Goal: Transaction & Acquisition: Purchase product/service

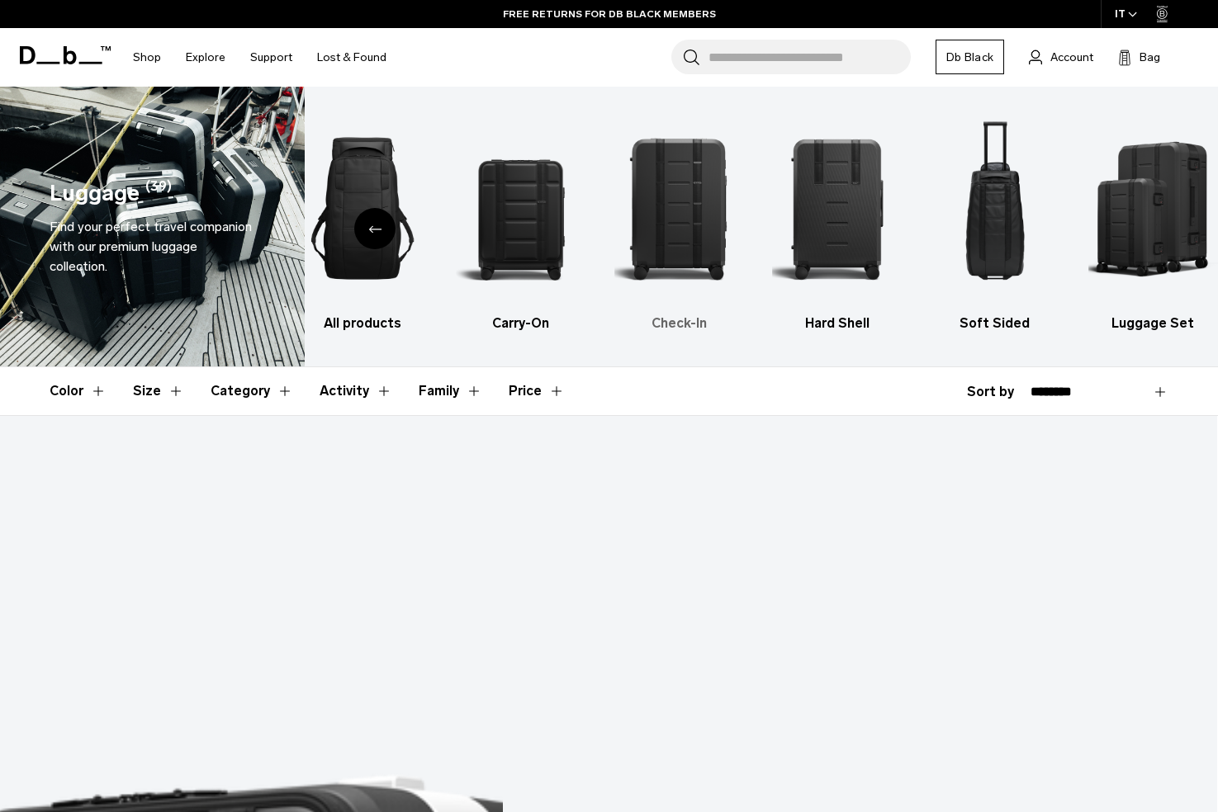
click at [663, 258] on img "3 / 6" at bounding box center [678, 208] width 129 height 194
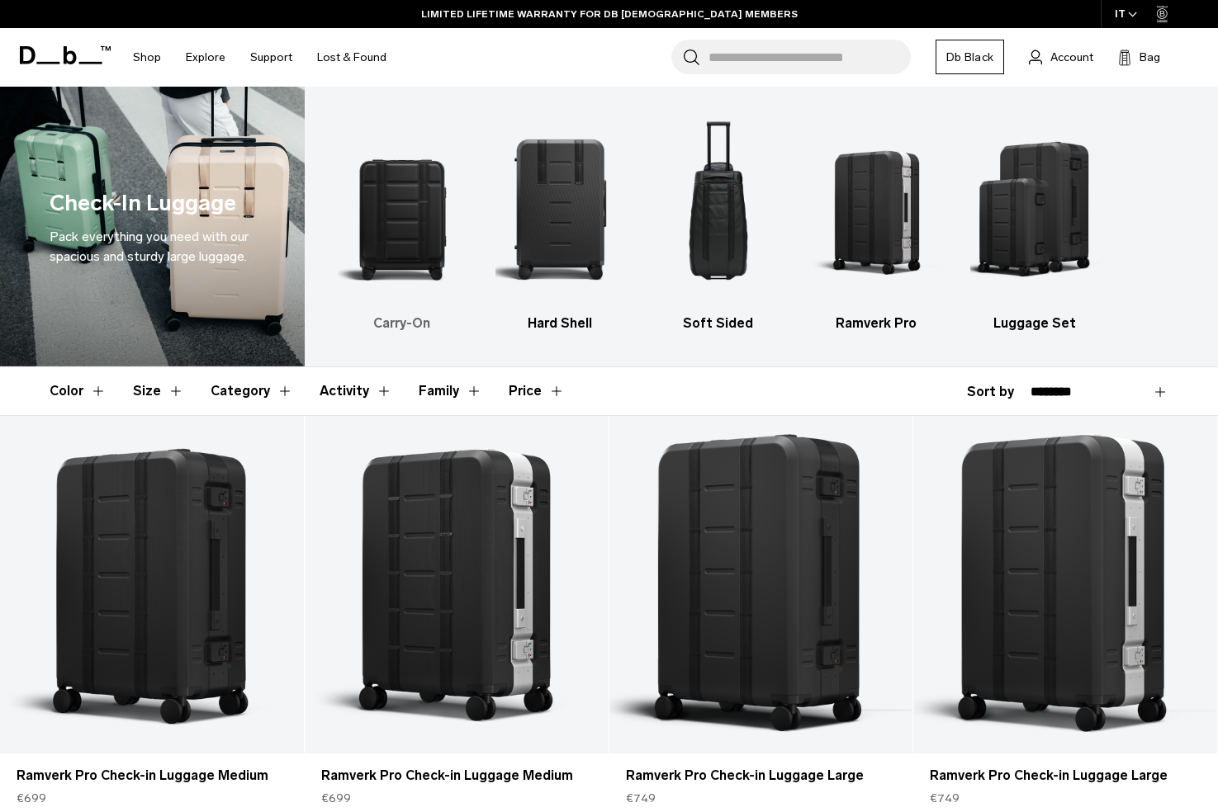
click at [409, 324] on h3 "Carry-On" at bounding box center [402, 324] width 129 height 20
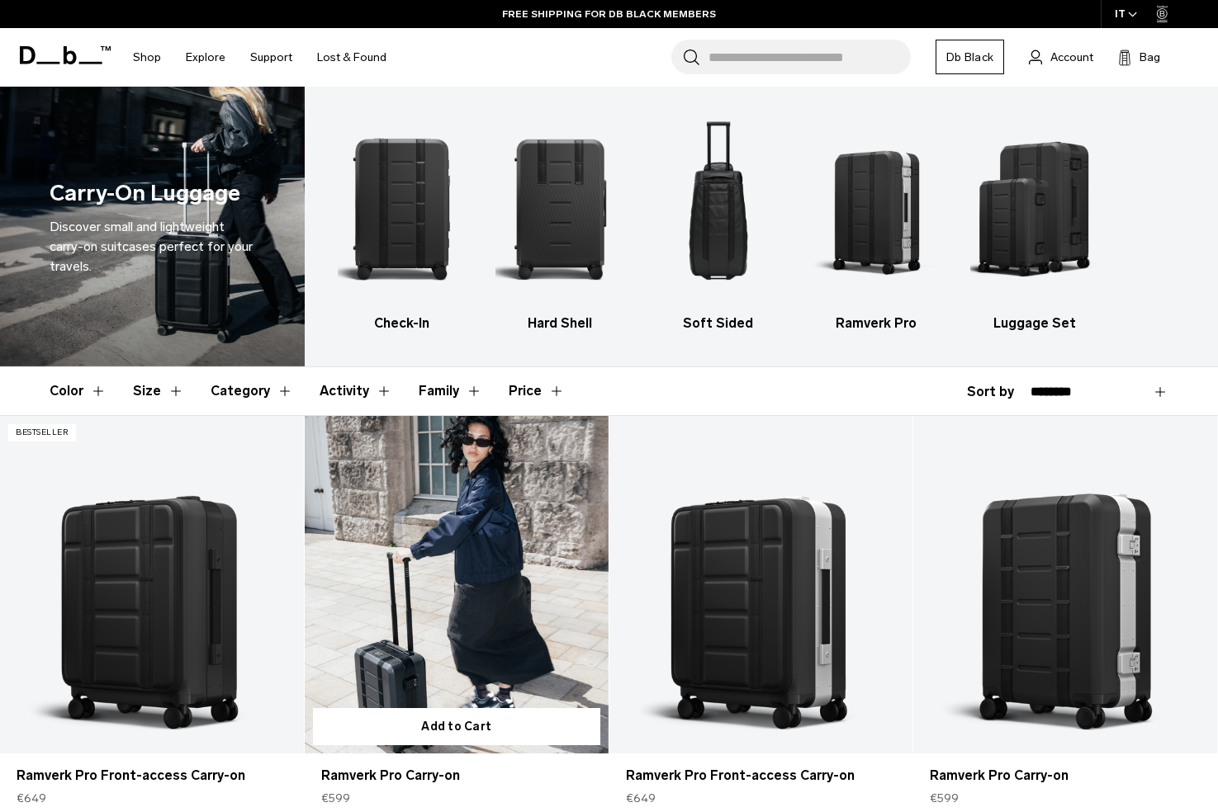
scroll to position [274, 0]
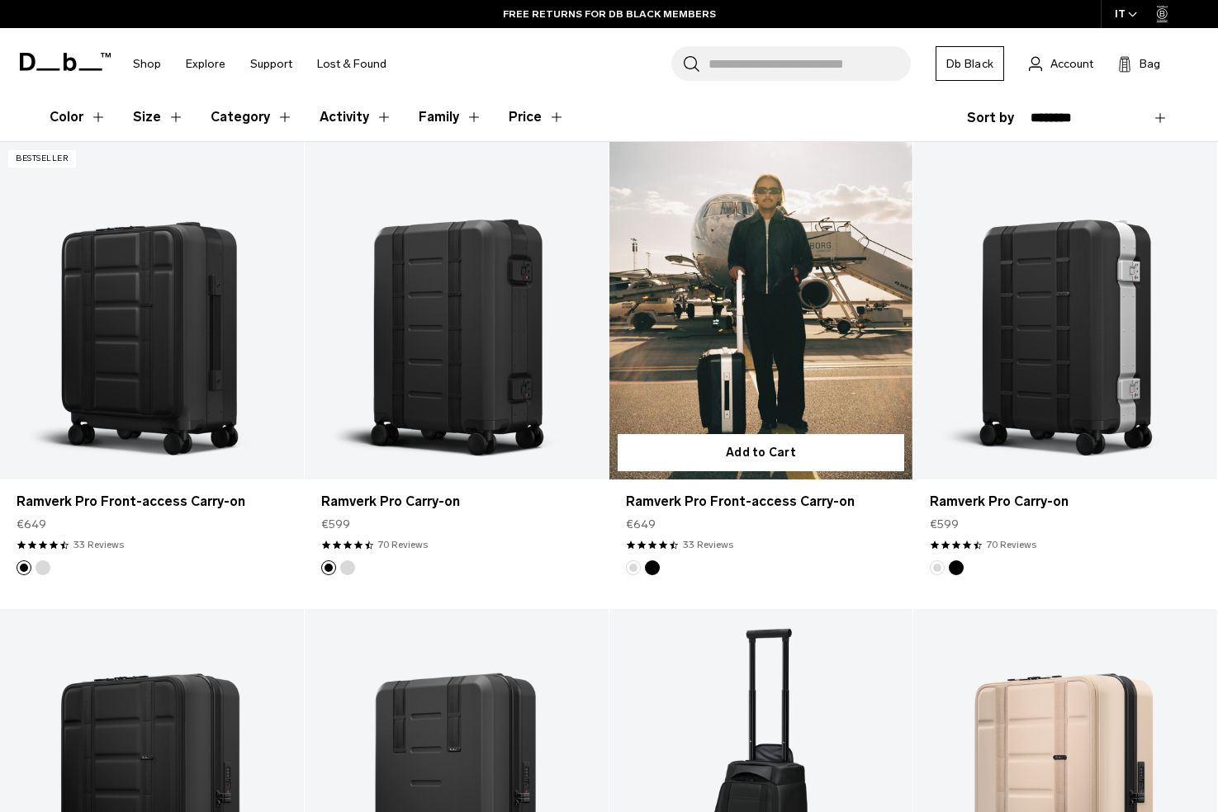
click at [780, 285] on link "Ramverk Pro Front-access Carry-on" at bounding box center [761, 311] width 304 height 338
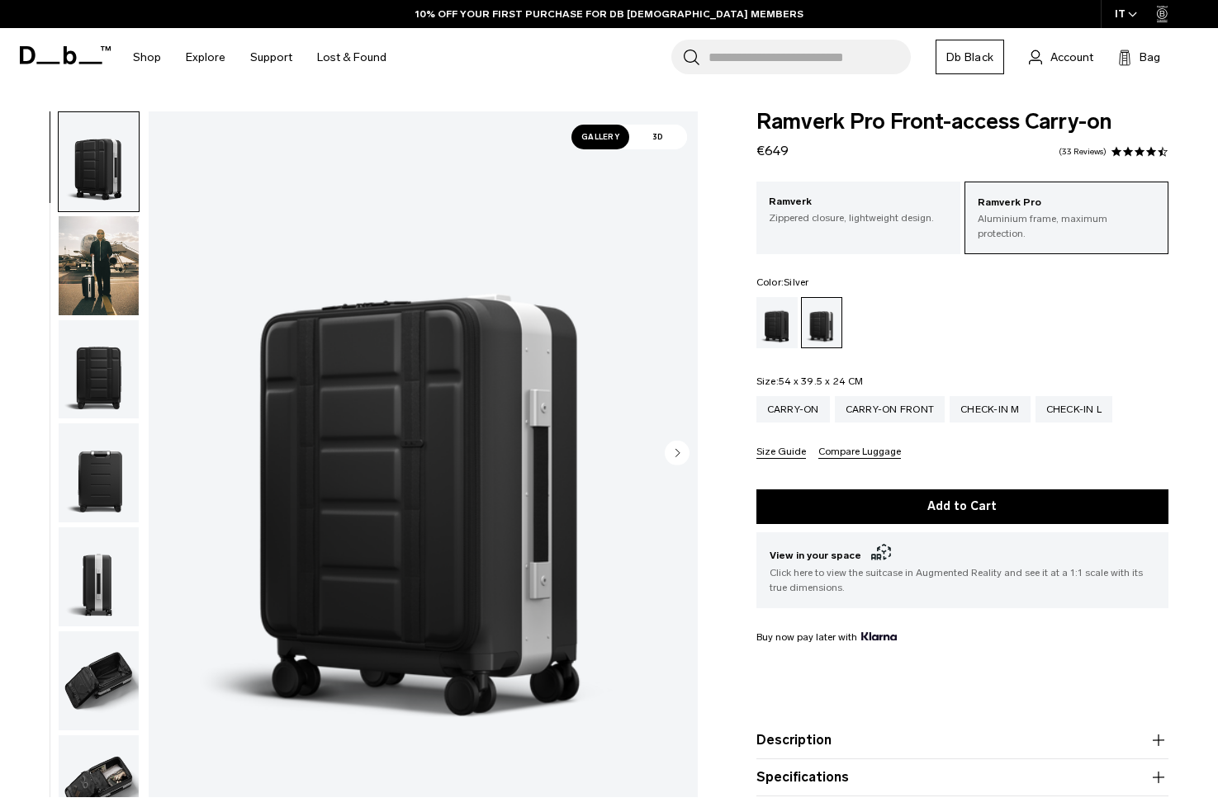
click at [97, 400] on img "button" at bounding box center [99, 369] width 80 height 99
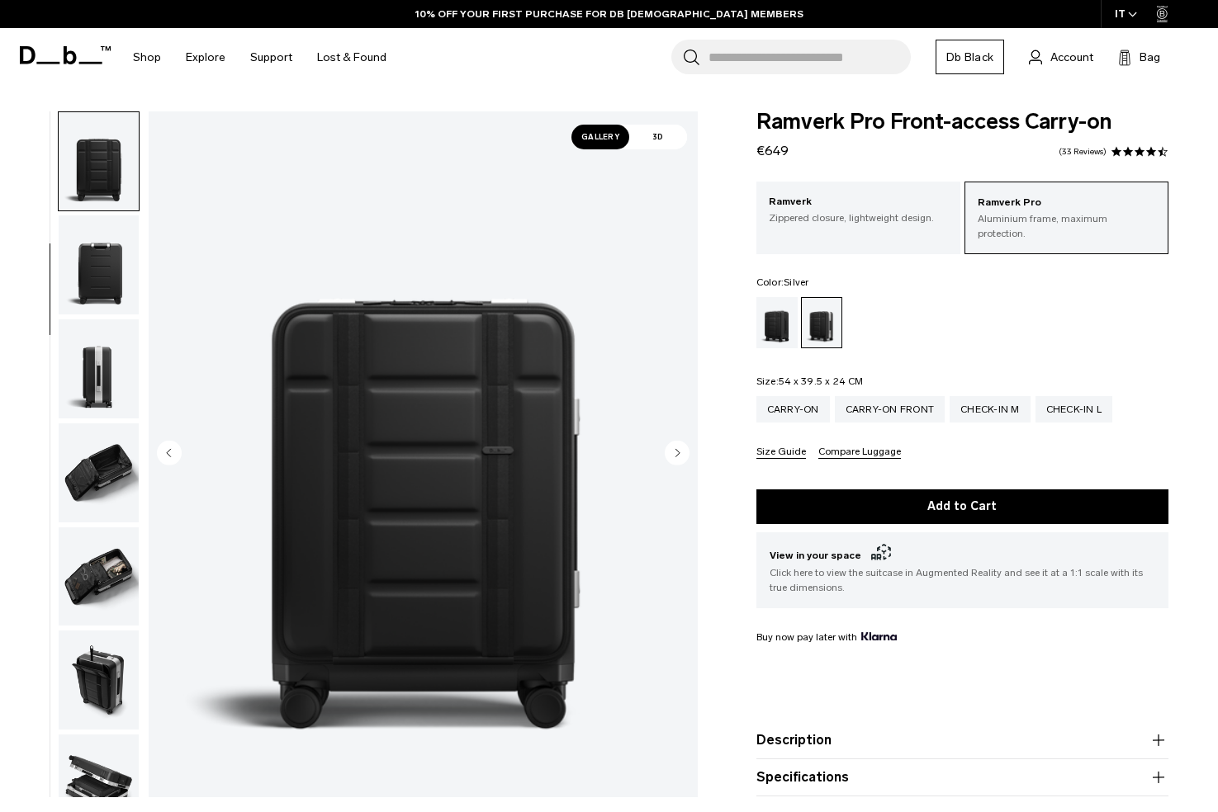
click at [91, 323] on img "button" at bounding box center [99, 368] width 80 height 99
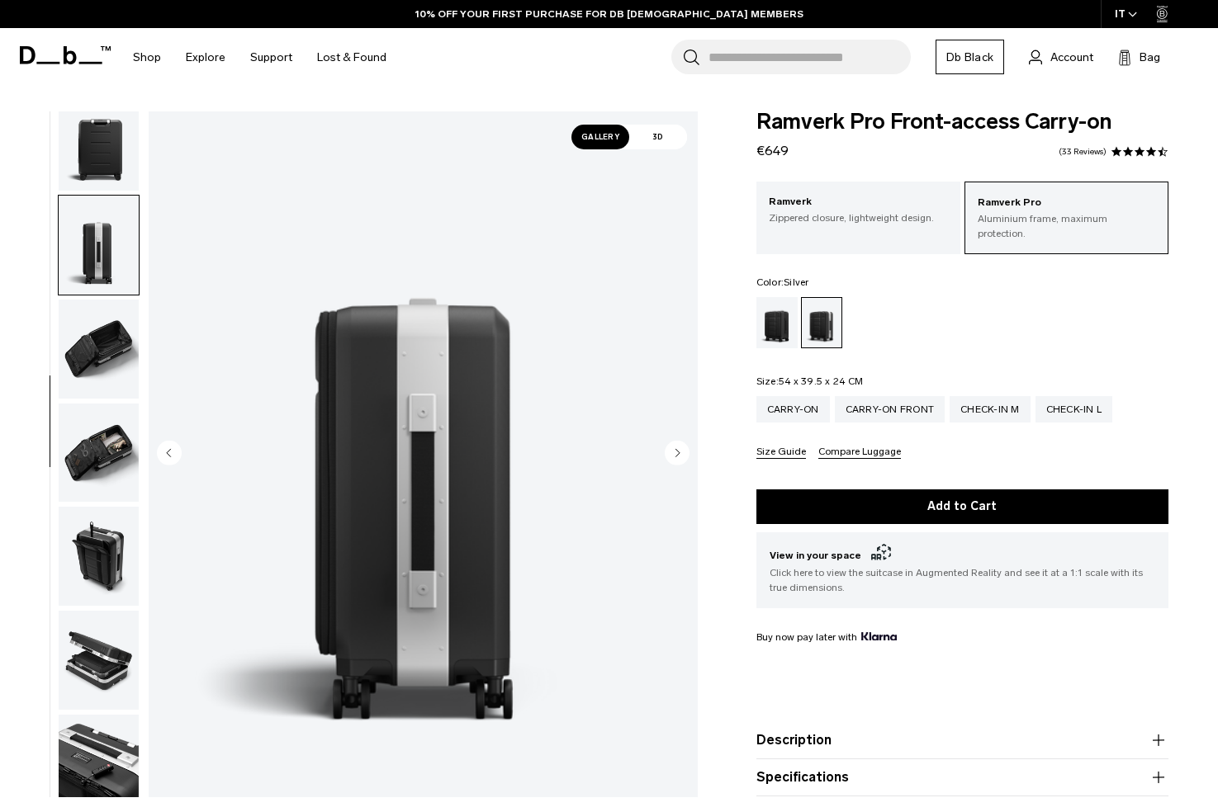
scroll to position [349, 0]
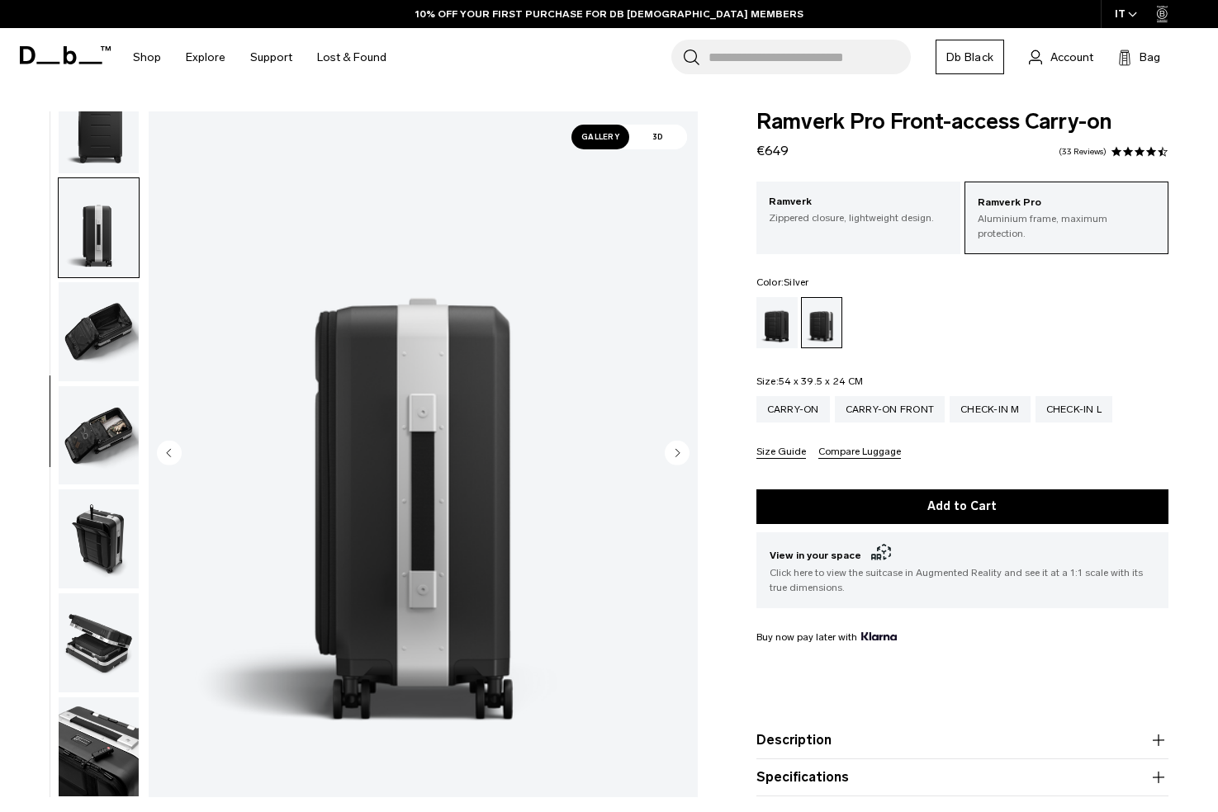
click at [88, 345] on img "button" at bounding box center [99, 331] width 80 height 99
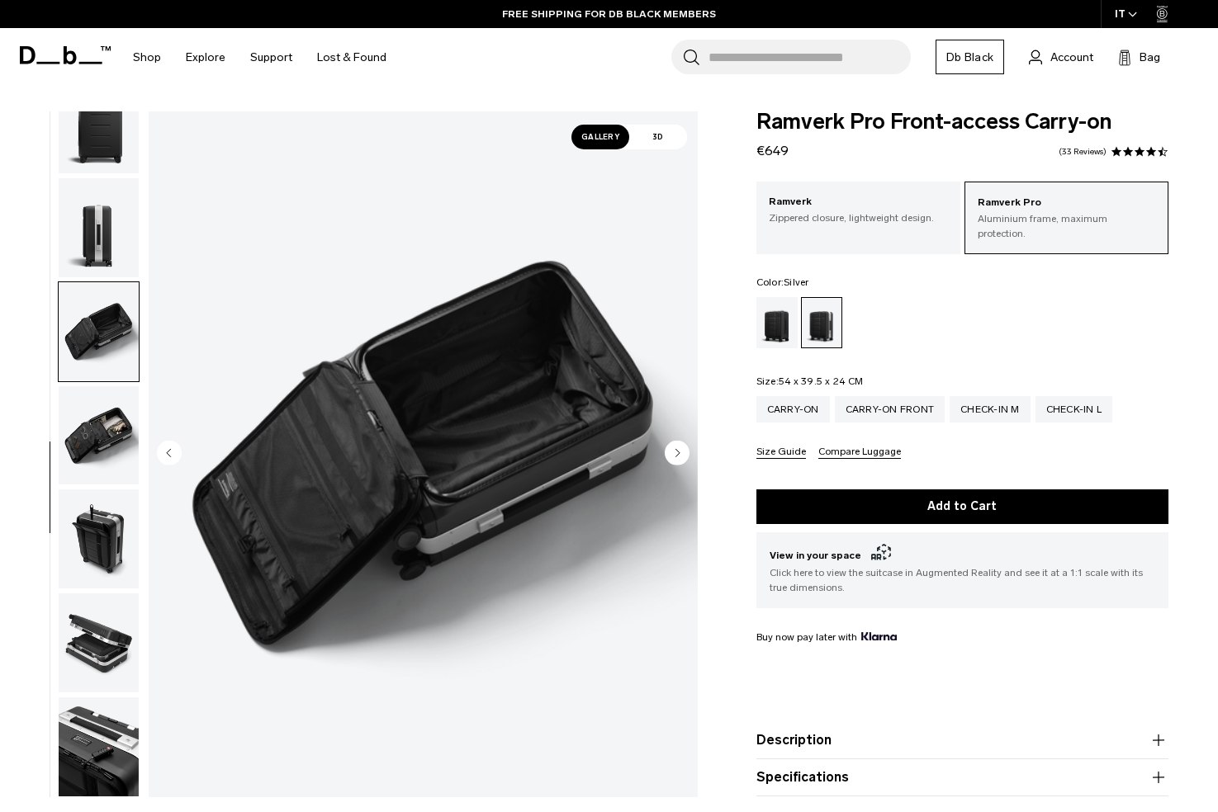
click at [98, 447] on img "button" at bounding box center [99, 435] width 80 height 99
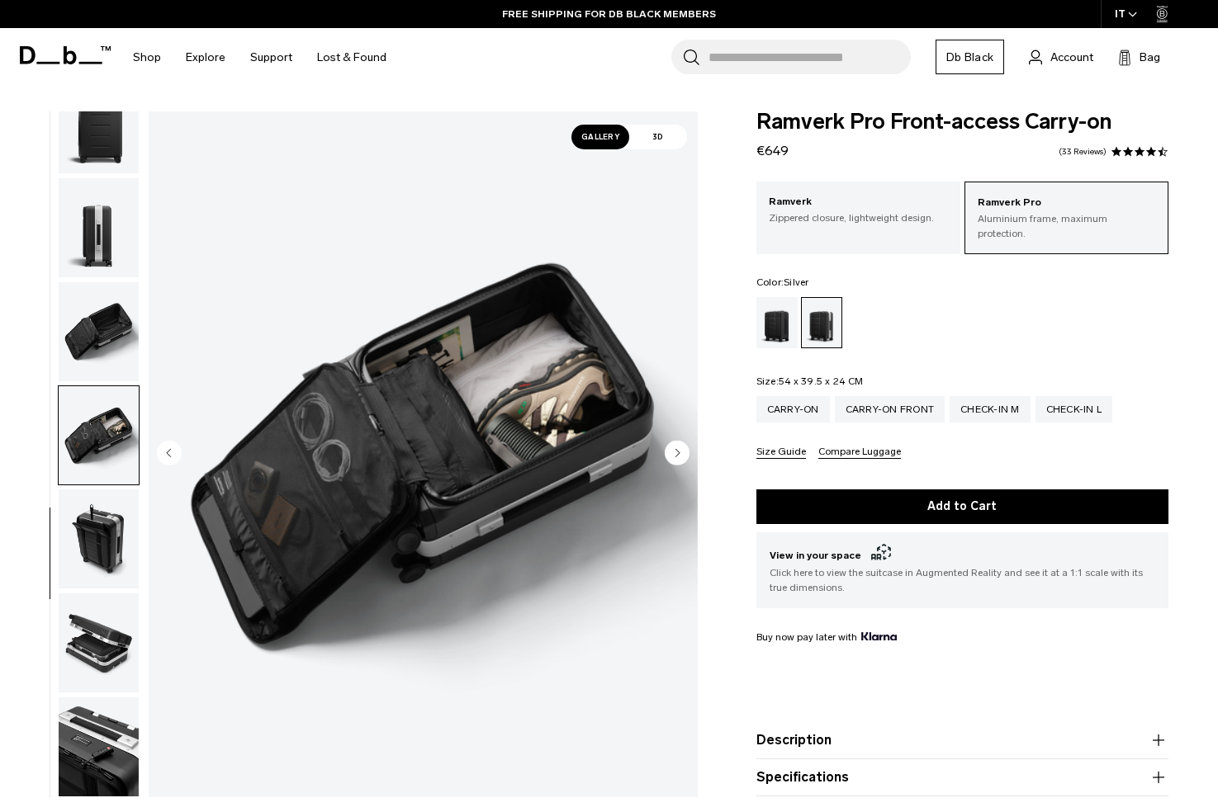
click at [86, 502] on img "button" at bounding box center [99, 539] width 80 height 99
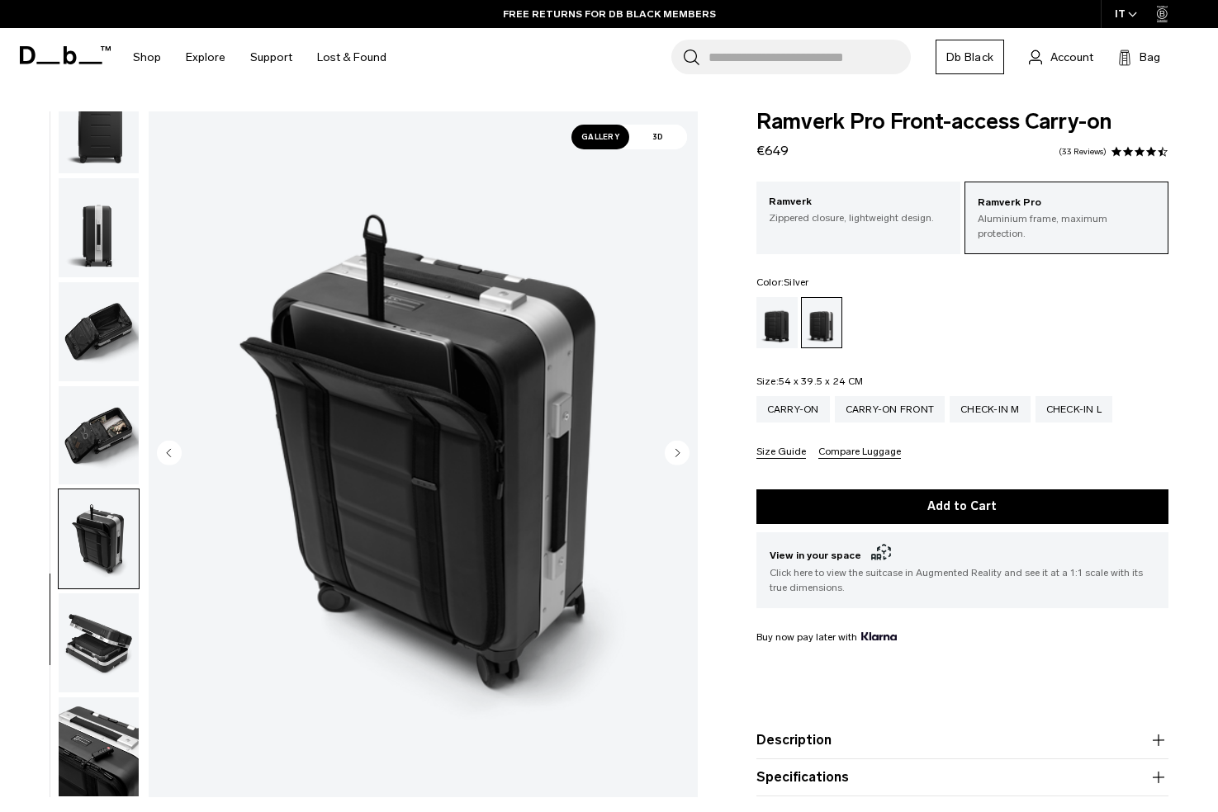
click at [84, 642] on img "button" at bounding box center [99, 643] width 80 height 99
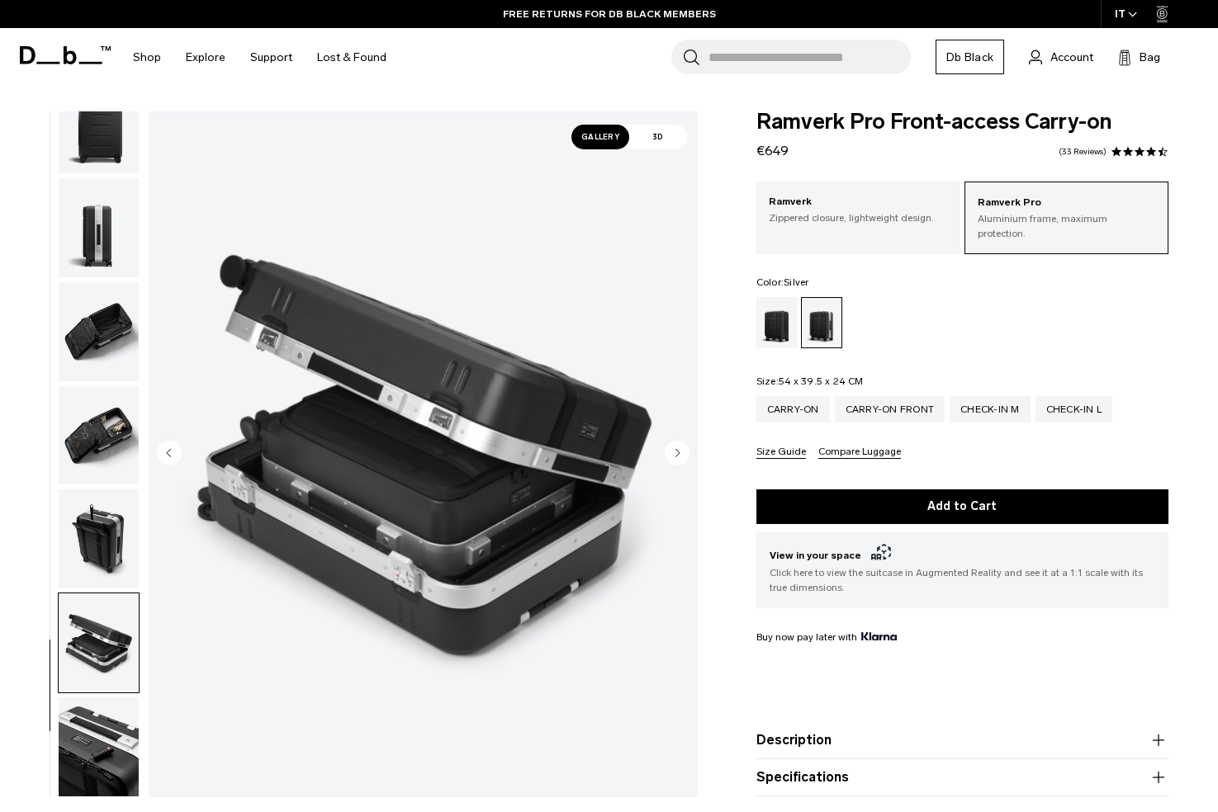
click at [90, 747] on img "button" at bounding box center [99, 747] width 80 height 99
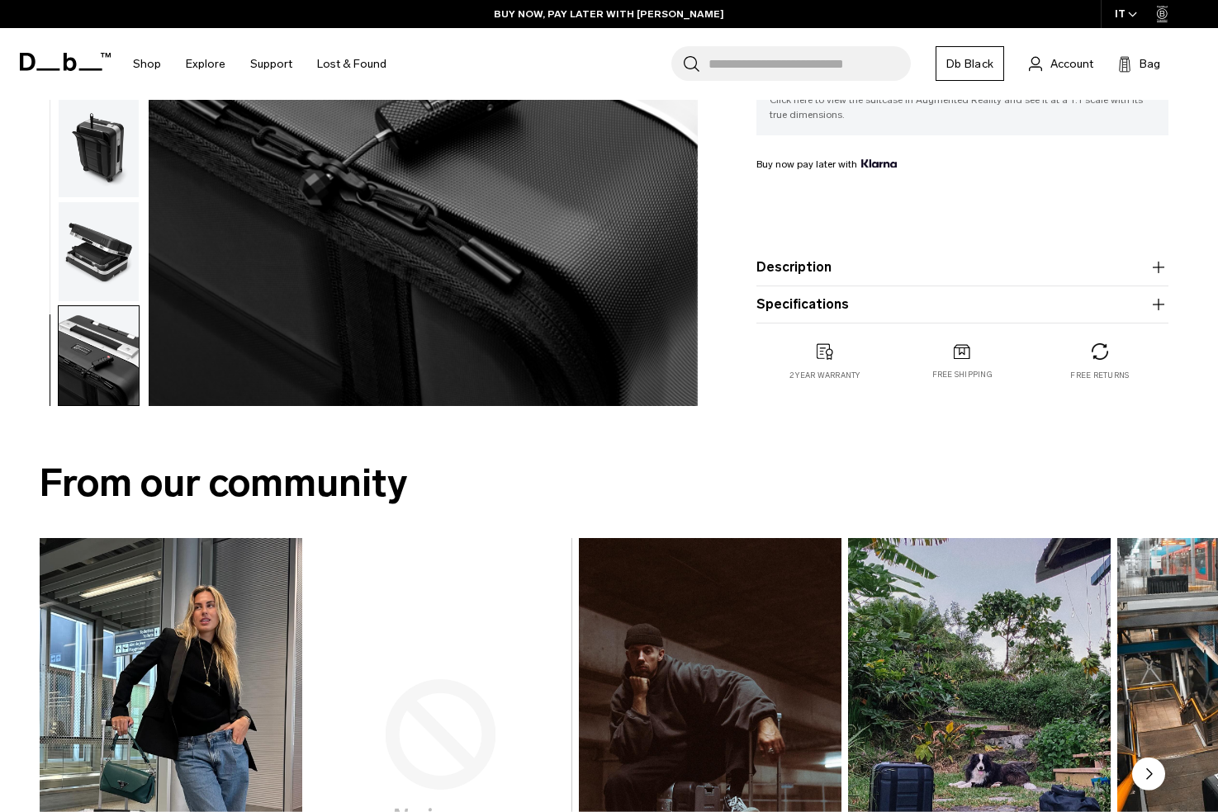
scroll to position [0, 0]
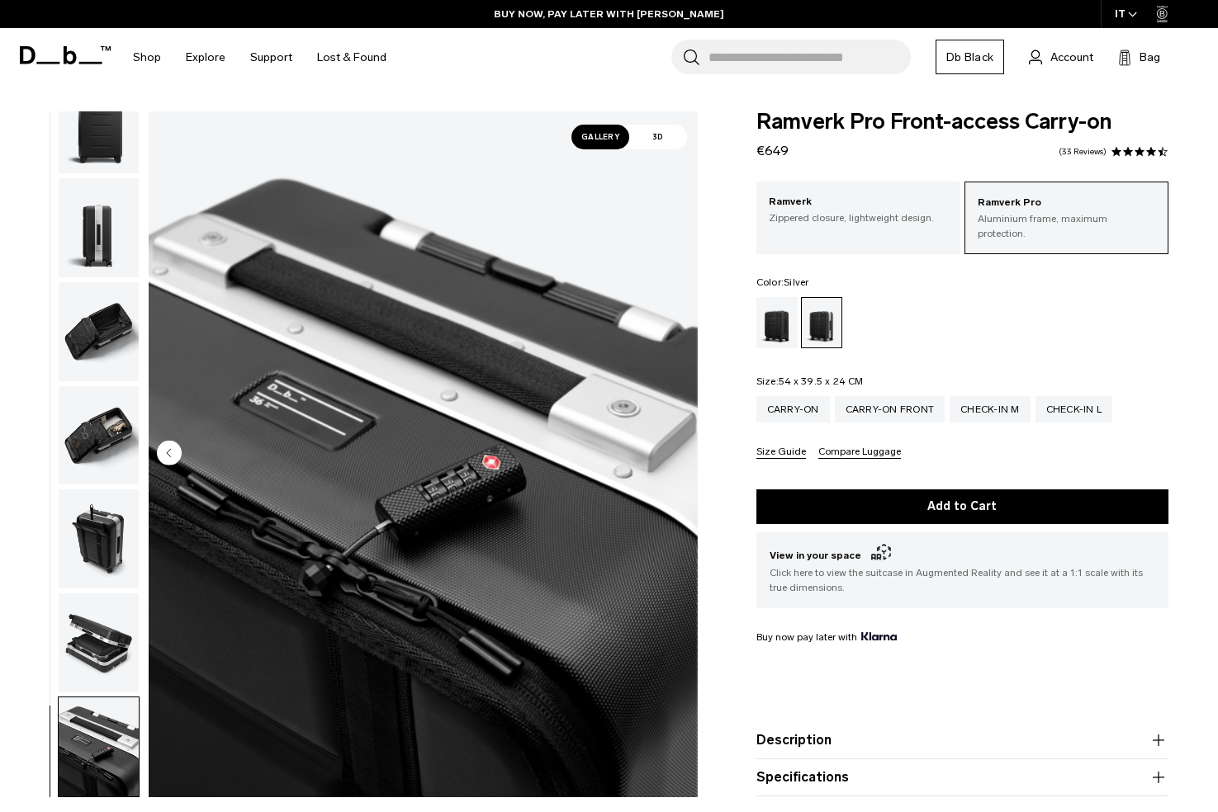
click at [88, 419] on img "button" at bounding box center [99, 435] width 80 height 99
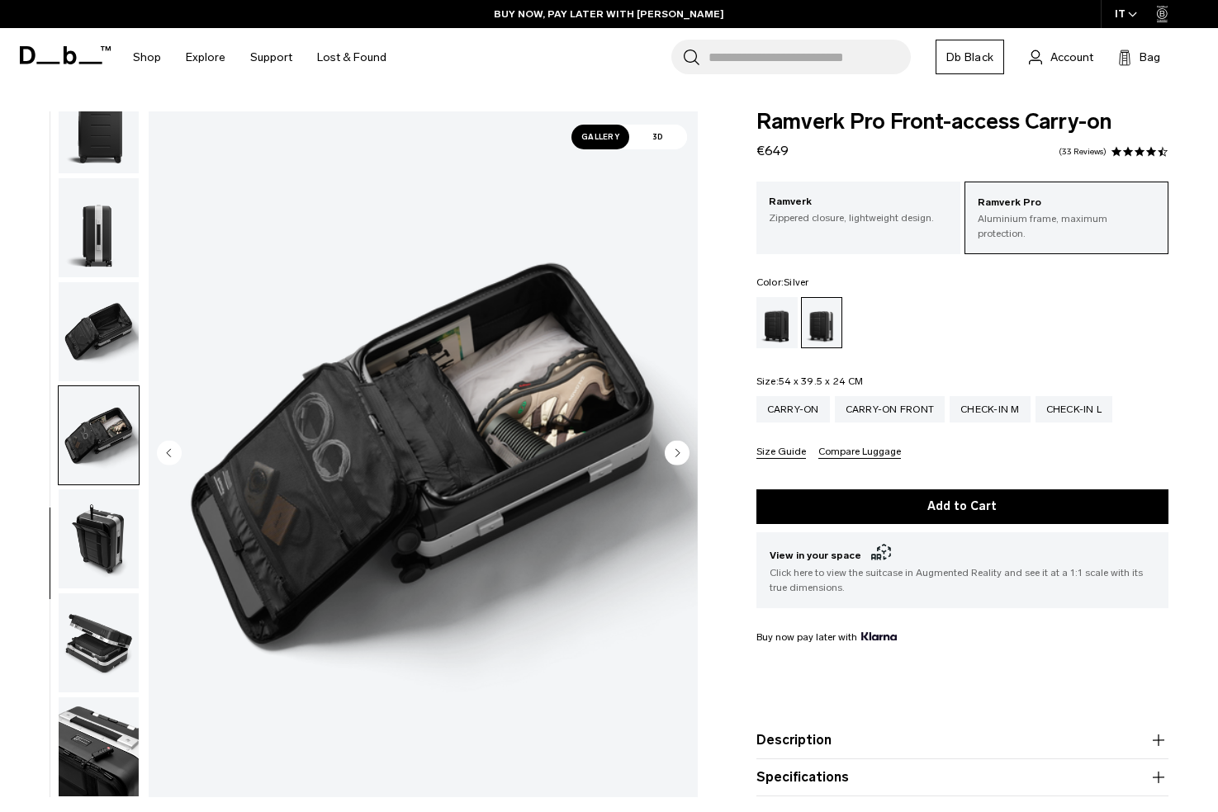
click at [101, 316] on img "button" at bounding box center [99, 331] width 80 height 99
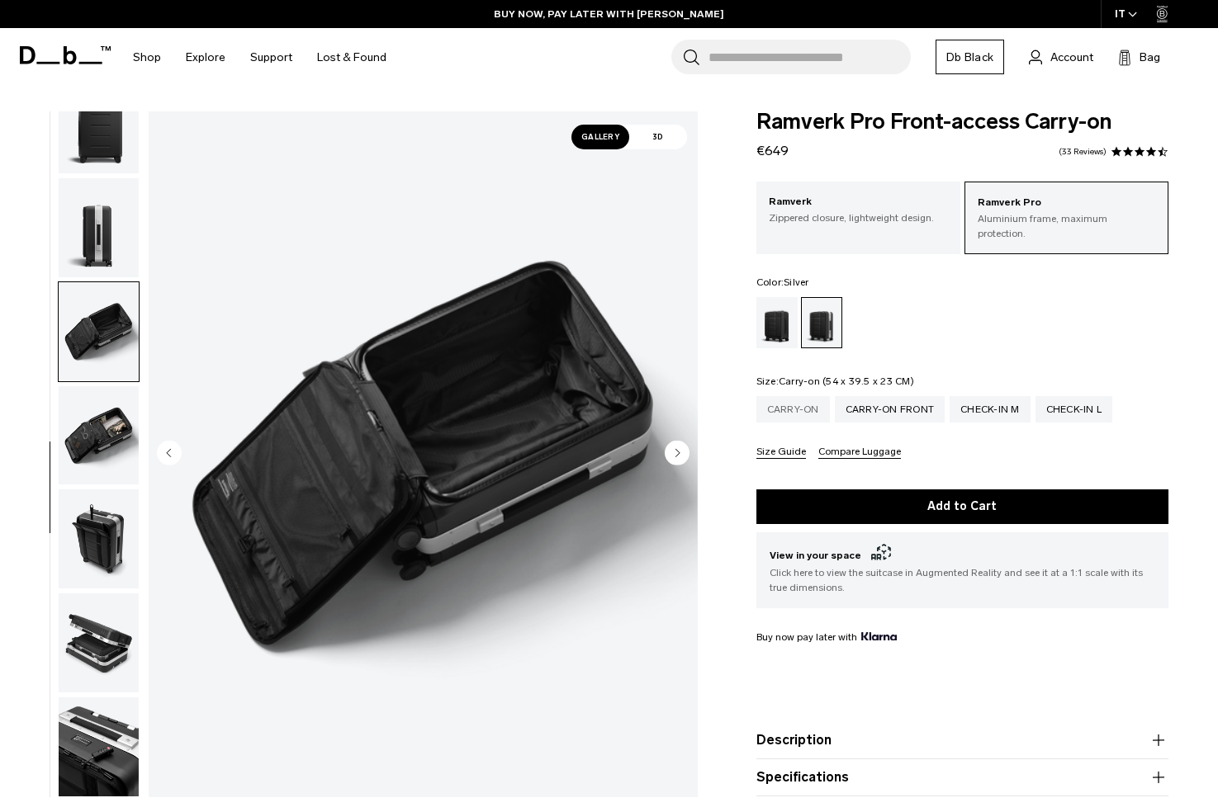
click at [793, 396] on div "Carry-on" at bounding box center [792, 409] width 73 height 26
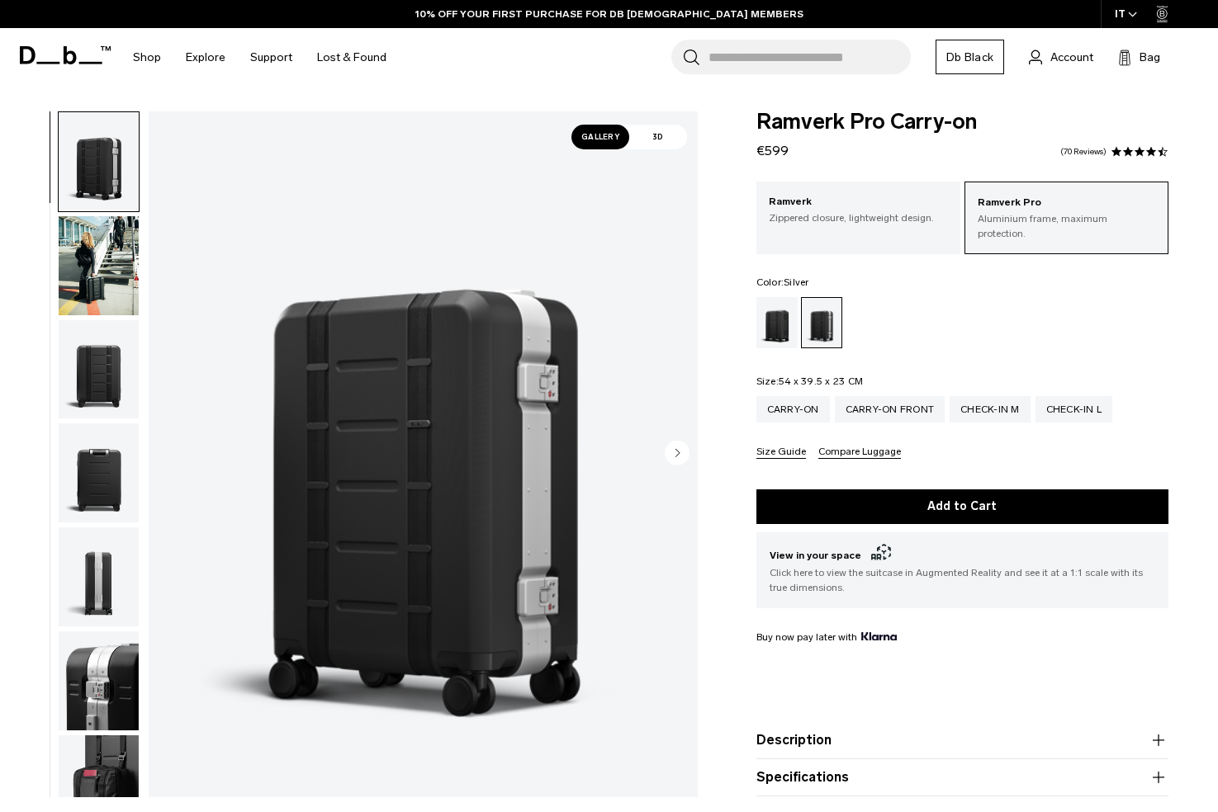
click at [73, 267] on img "button" at bounding box center [99, 265] width 80 height 99
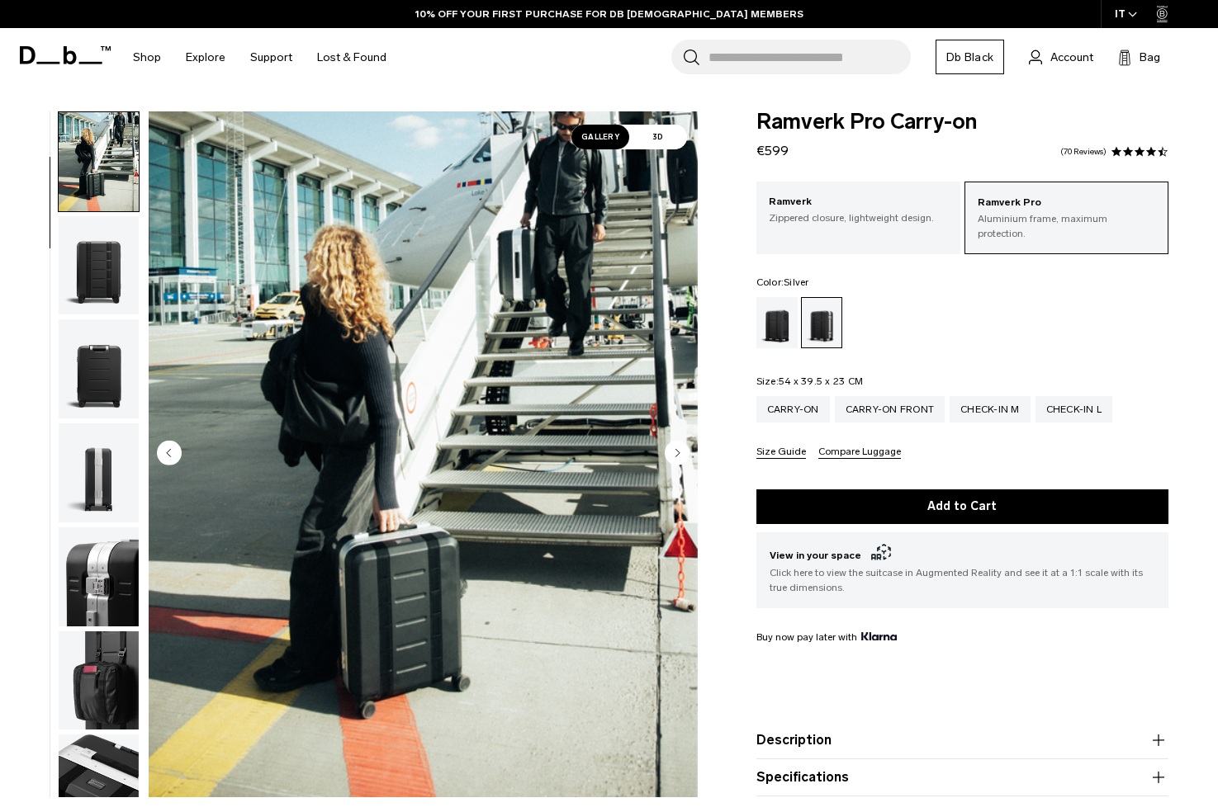
click at [89, 366] on img "button" at bounding box center [99, 368] width 80 height 99
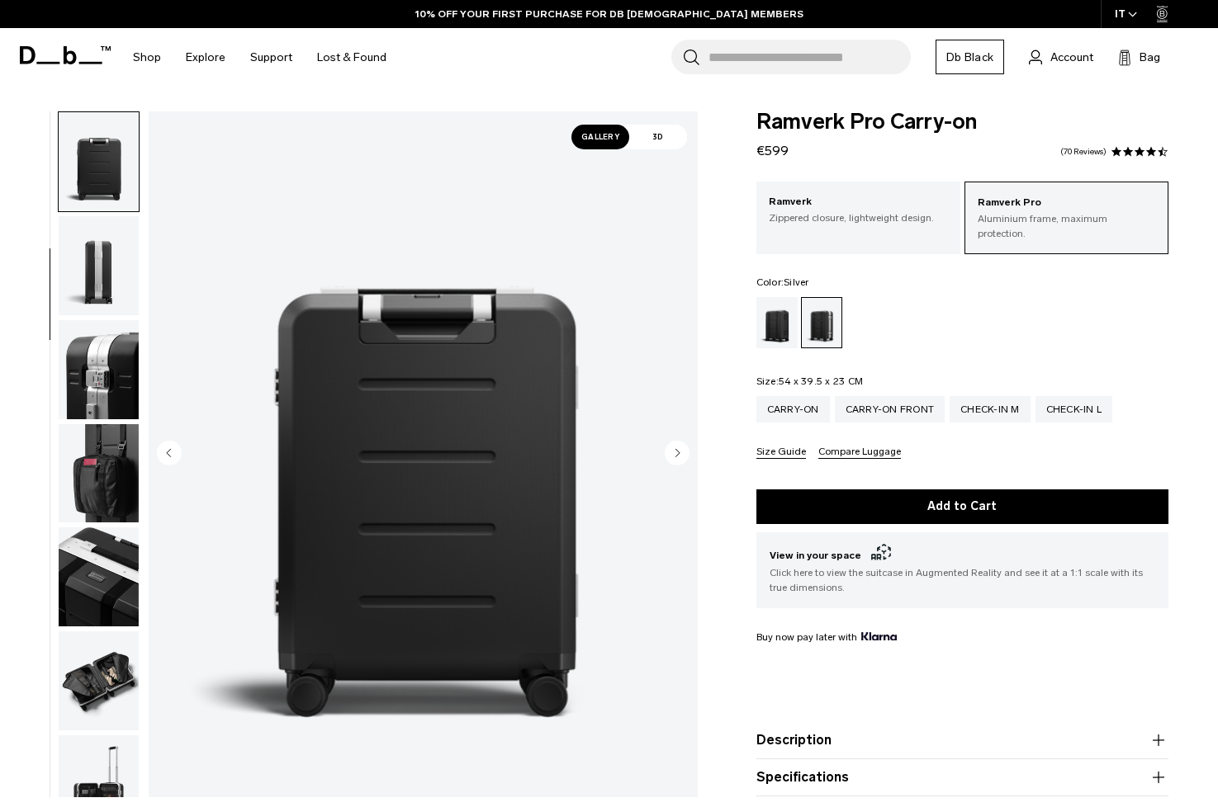
click at [107, 371] on img "button" at bounding box center [99, 369] width 80 height 99
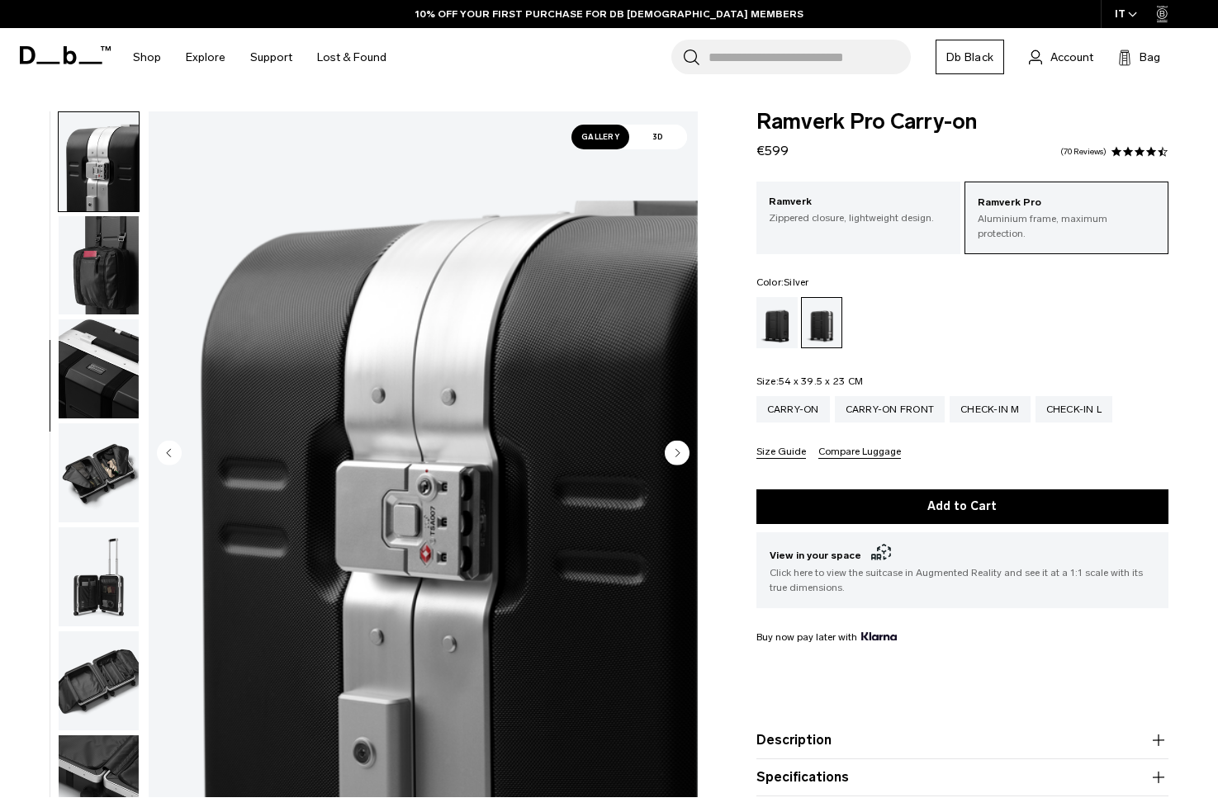
click at [107, 371] on img "button" at bounding box center [99, 368] width 80 height 99
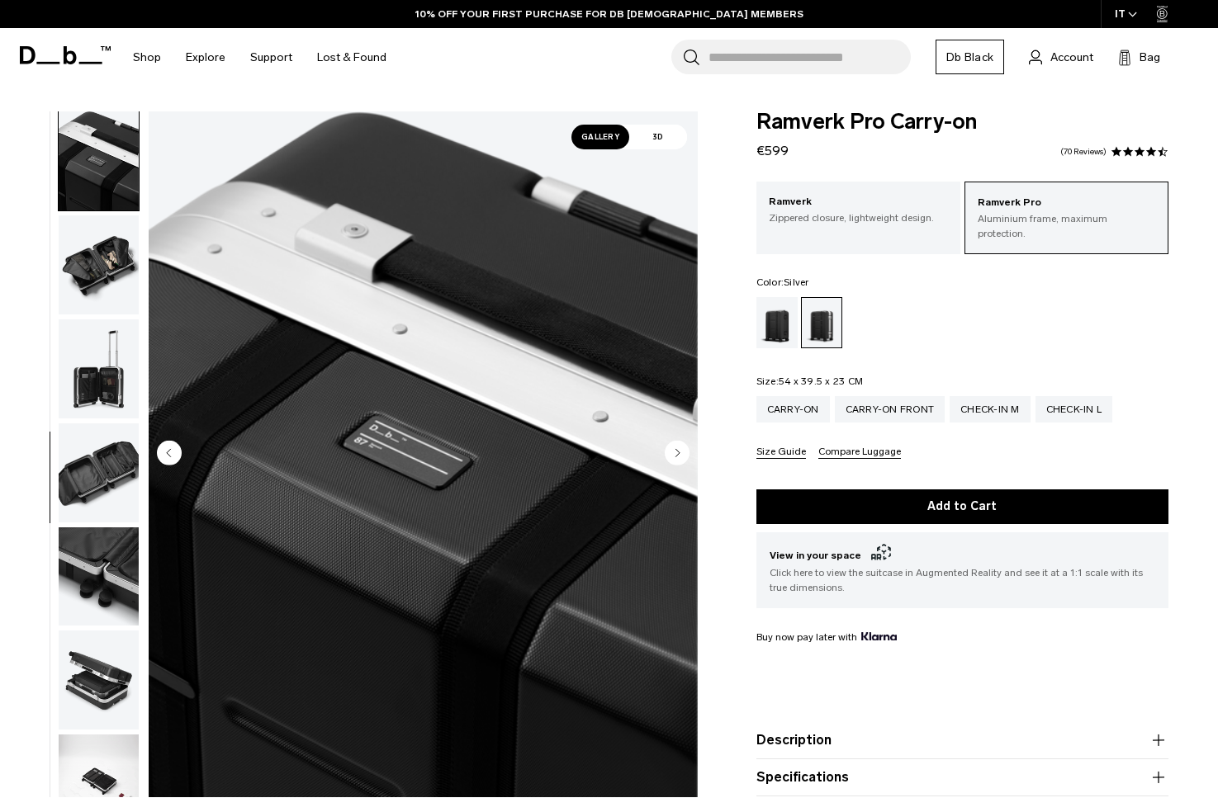
click at [97, 282] on img "button" at bounding box center [99, 264] width 80 height 99
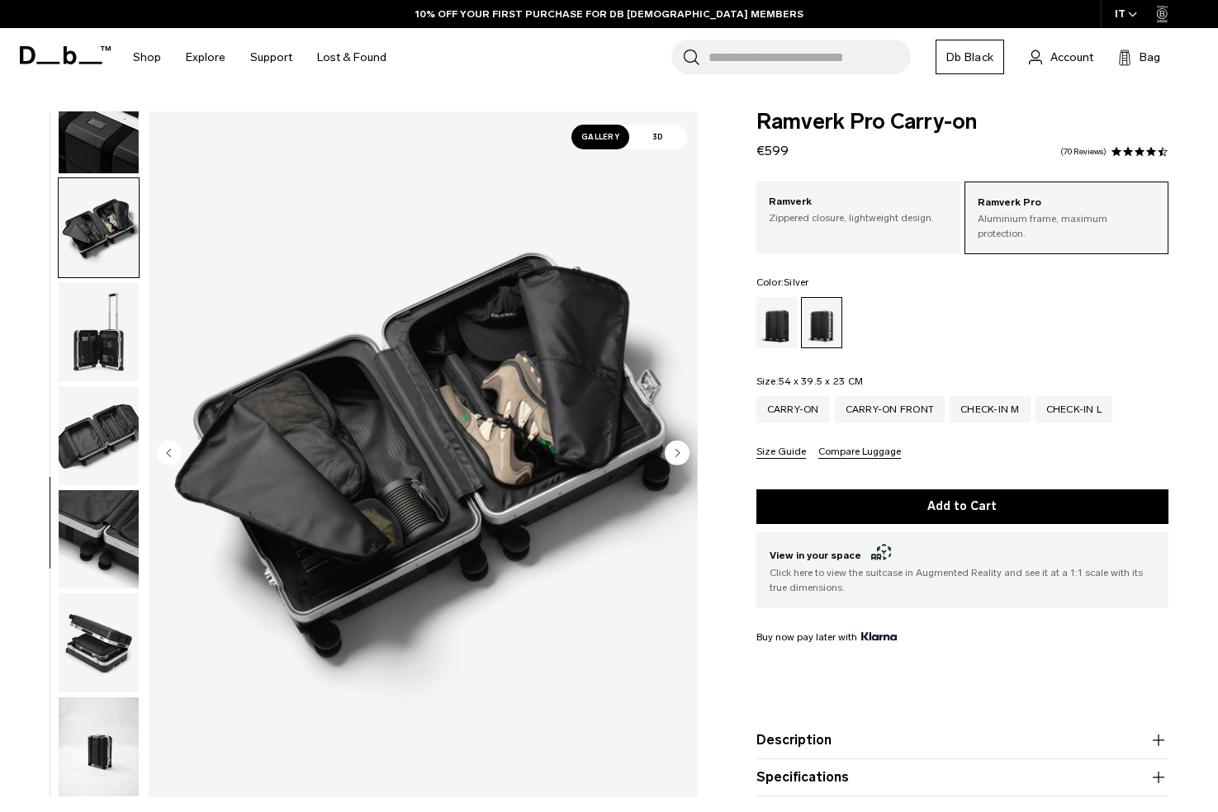
click at [101, 324] on img "button" at bounding box center [99, 331] width 80 height 99
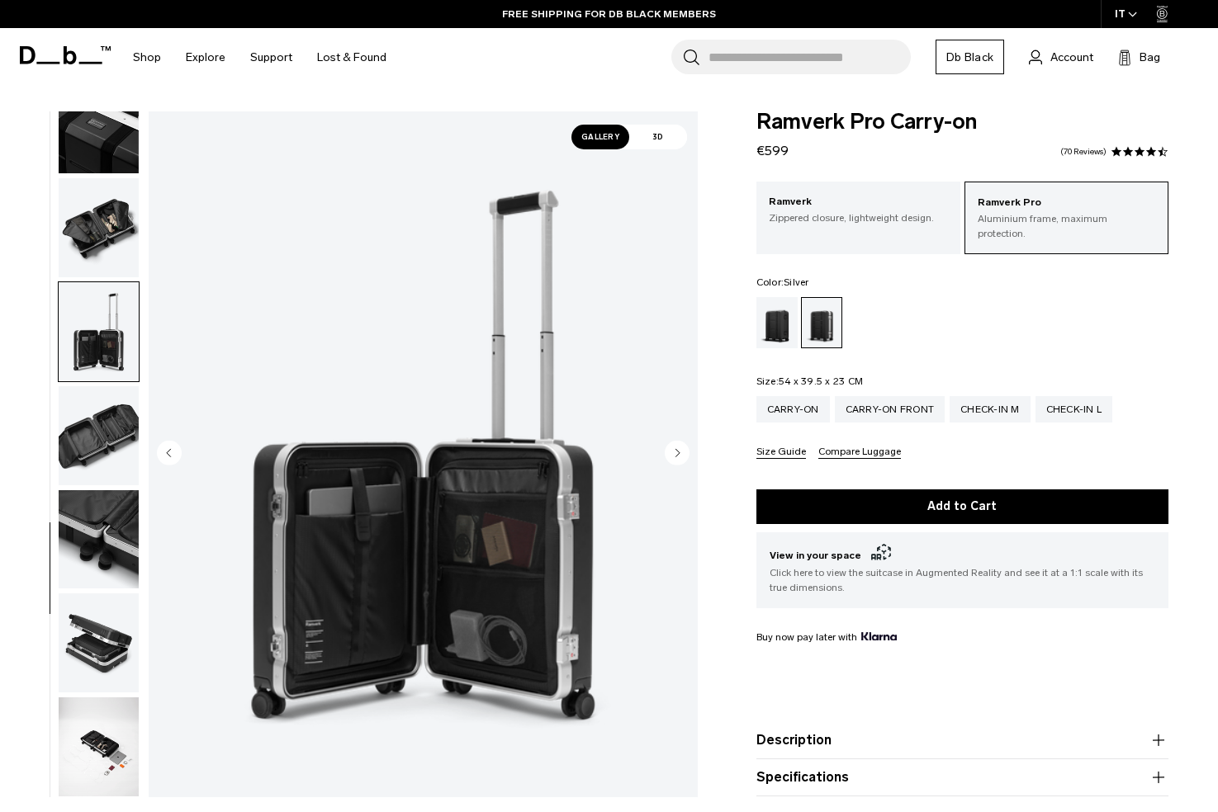
click at [105, 424] on img "button" at bounding box center [99, 435] width 80 height 99
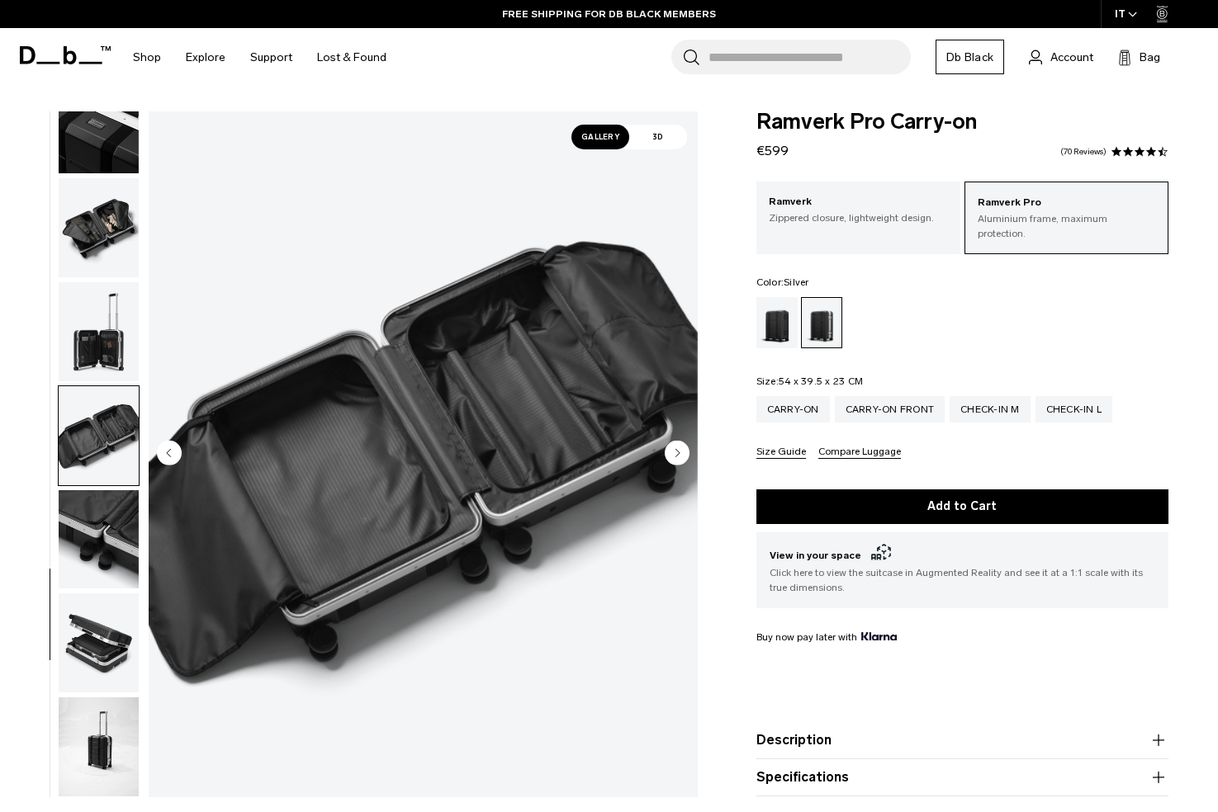
click at [101, 510] on img "button" at bounding box center [99, 539] width 80 height 99
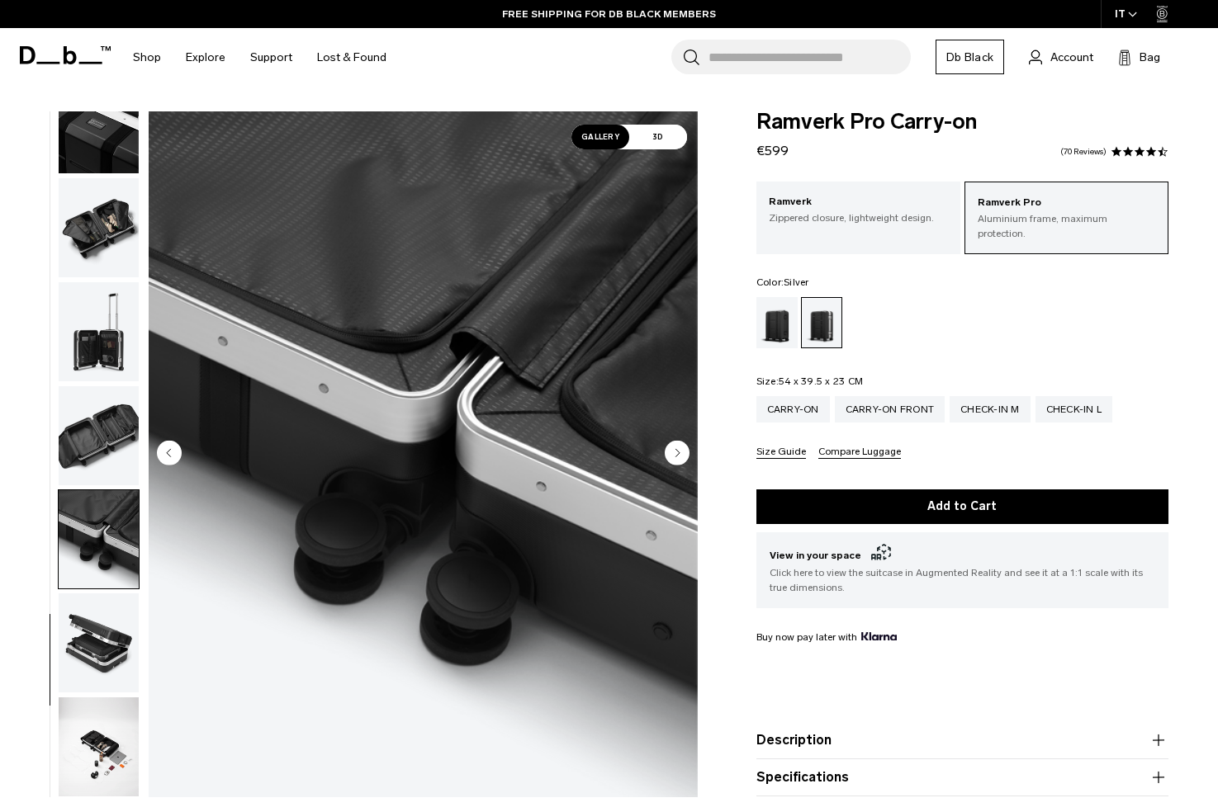
scroll to position [195, 0]
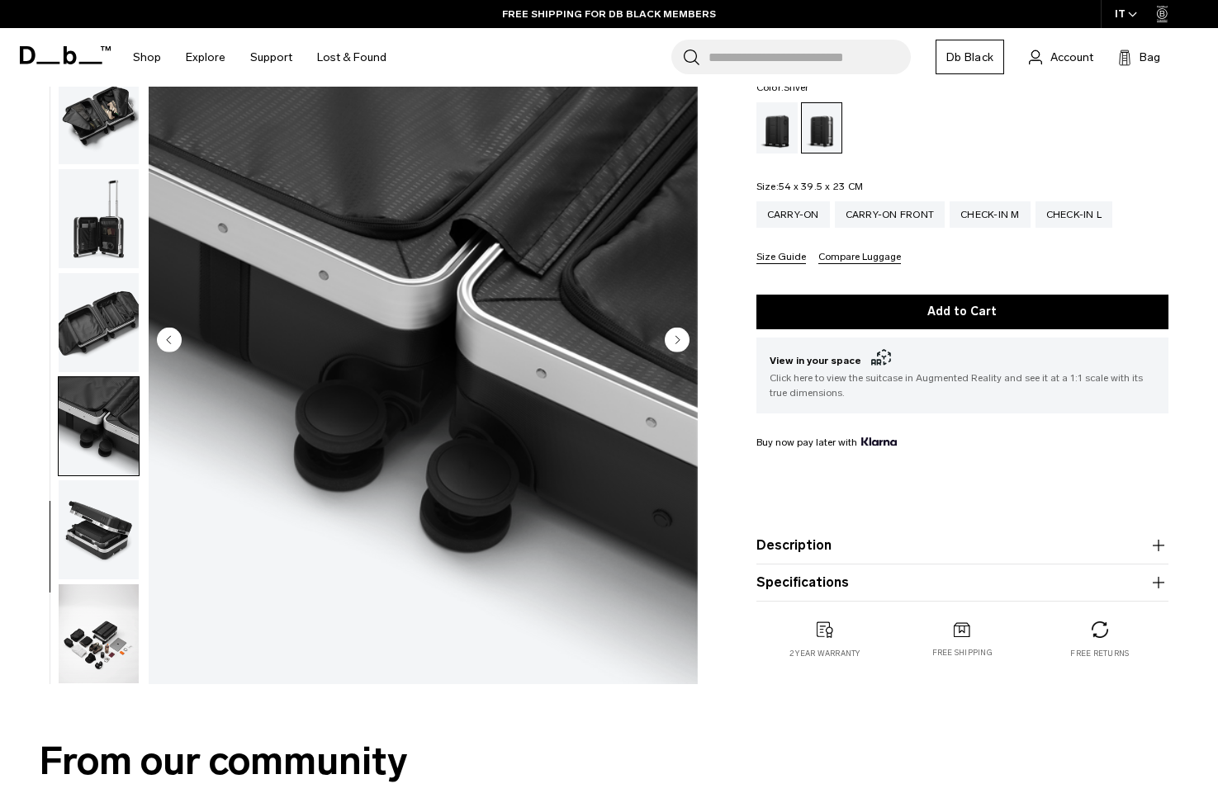
click at [97, 527] on img "button" at bounding box center [99, 529] width 80 height 99
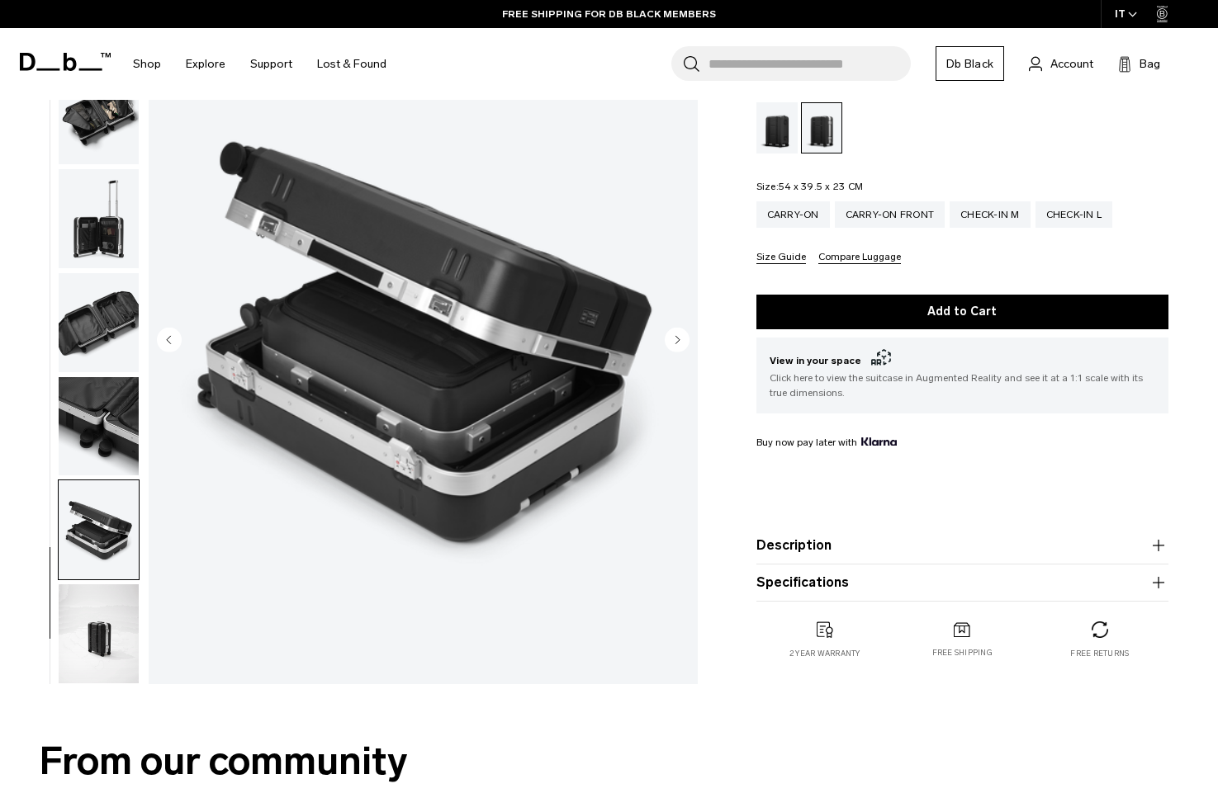
click at [113, 646] on img "button" at bounding box center [99, 633] width 80 height 99
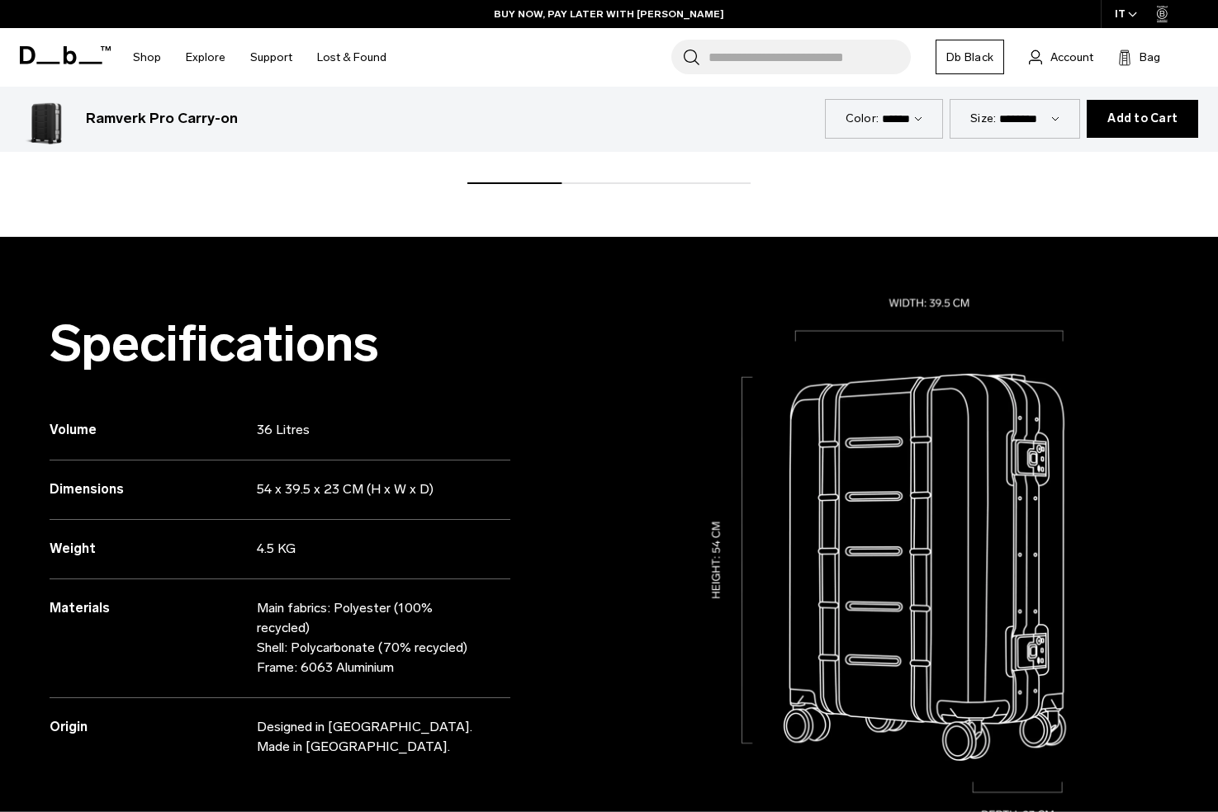
scroll to position [0, 0]
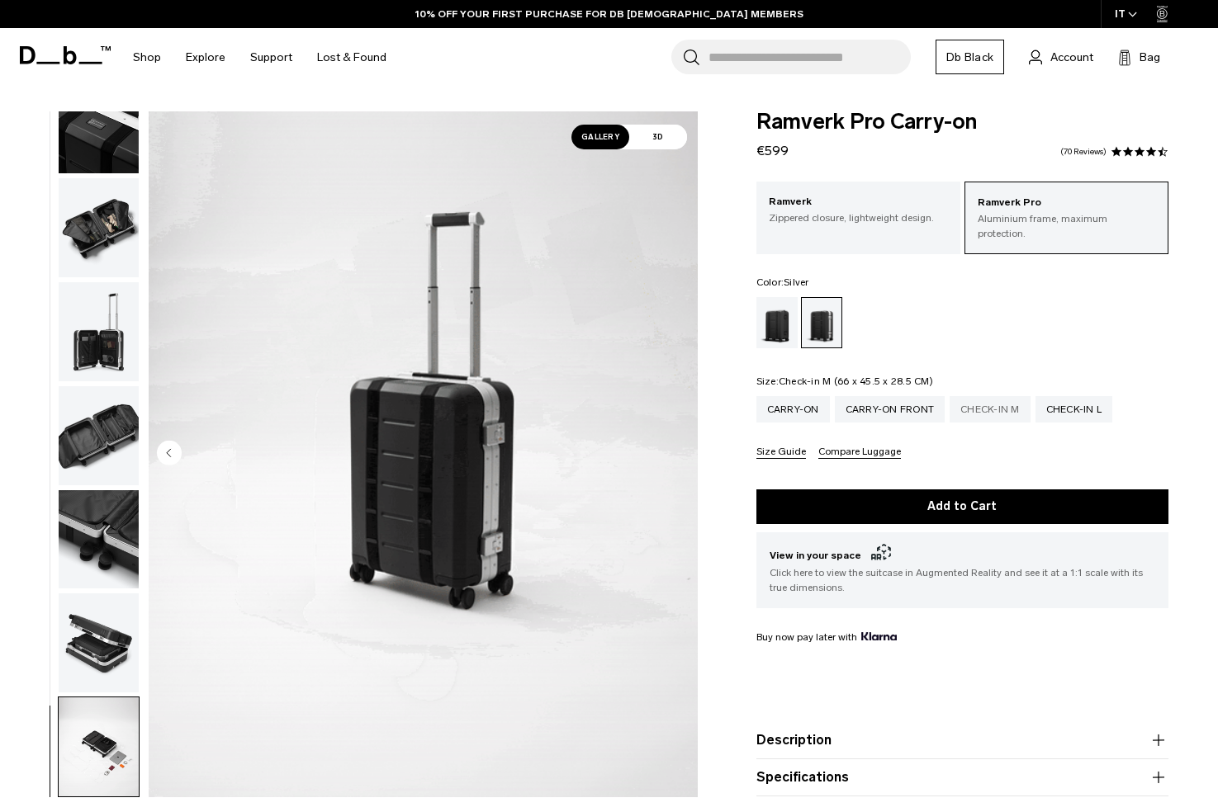
click at [983, 396] on div "Check-in M" at bounding box center [989, 409] width 81 height 26
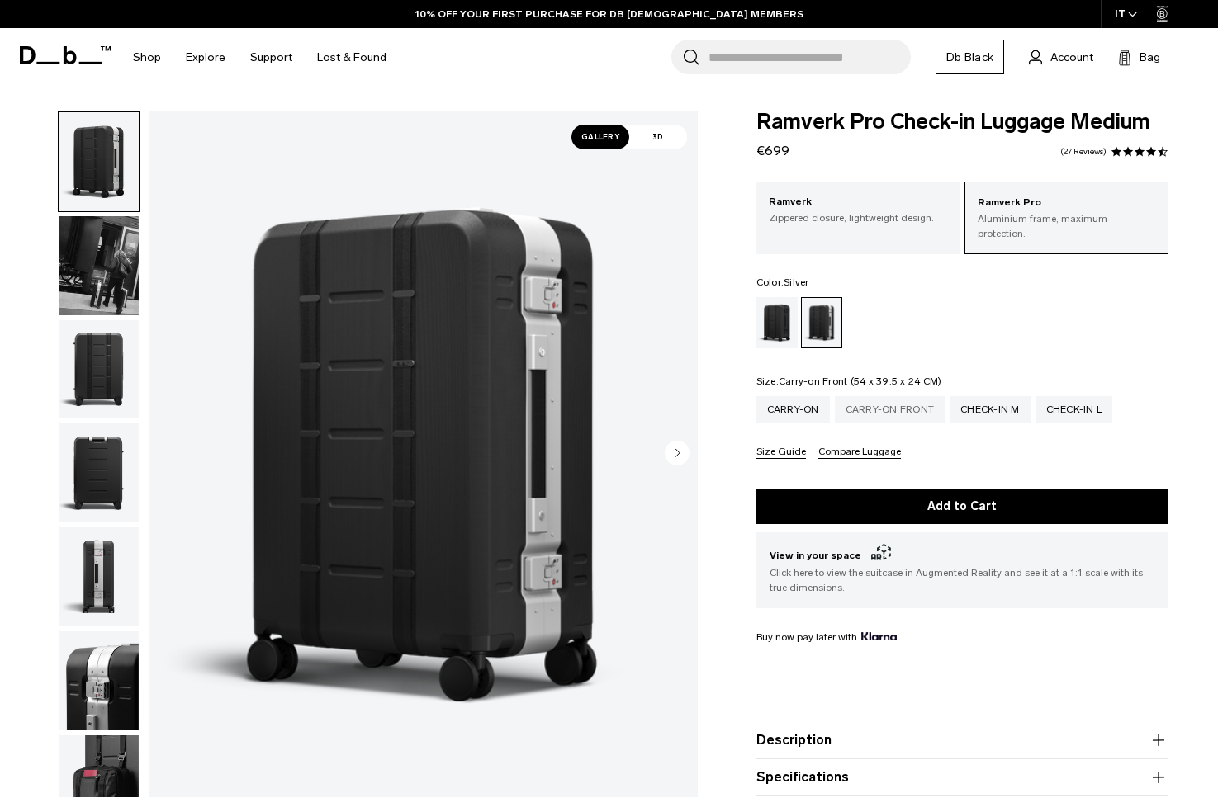
click at [871, 396] on div "Carry-on Front" at bounding box center [890, 409] width 111 height 26
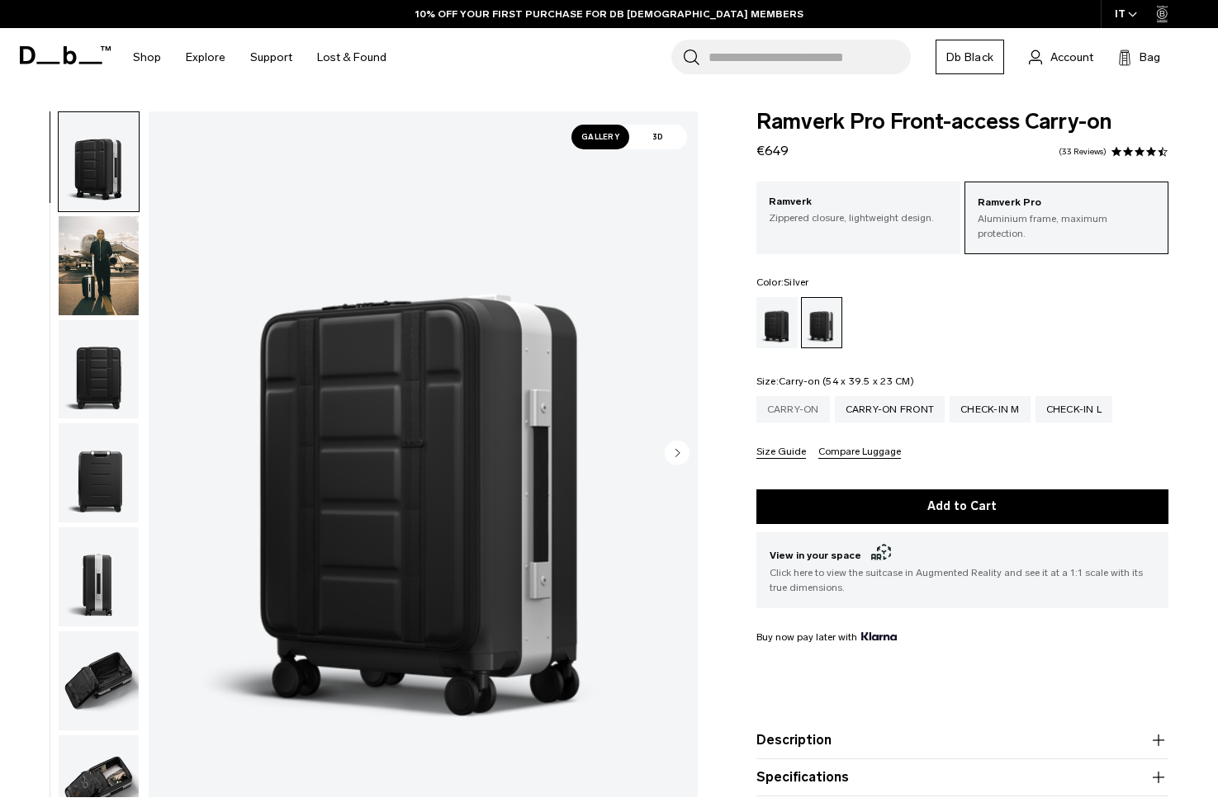
click at [782, 407] on div "Carry-on" at bounding box center [792, 409] width 73 height 26
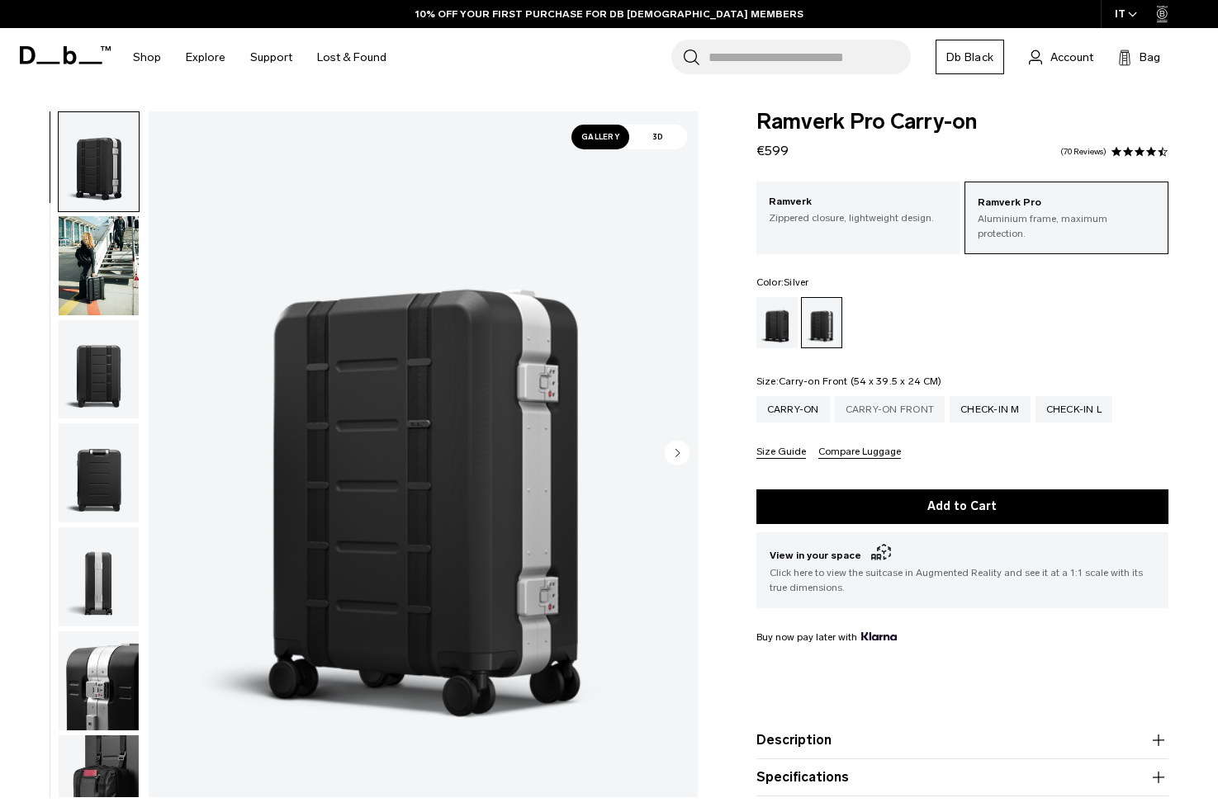
click at [882, 396] on div "Carry-on Front" at bounding box center [890, 409] width 111 height 26
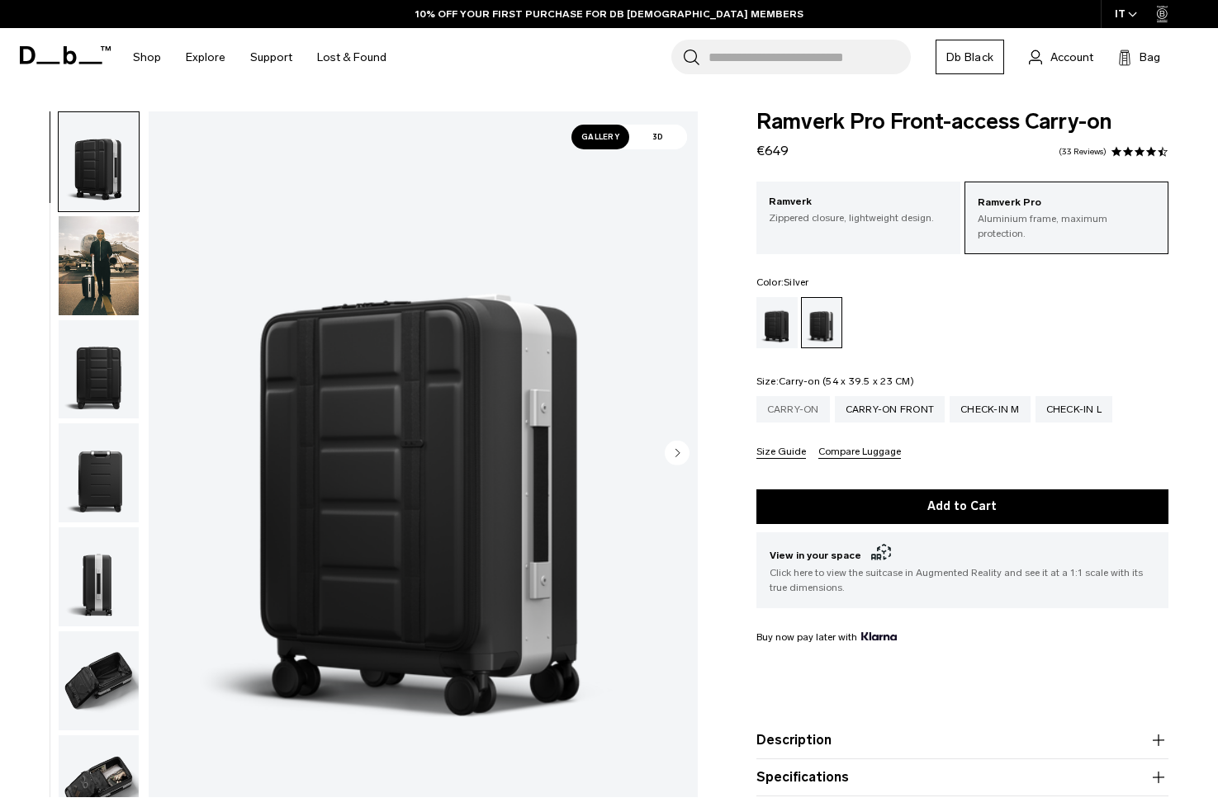
click at [803, 405] on div "Carry-on" at bounding box center [792, 409] width 73 height 26
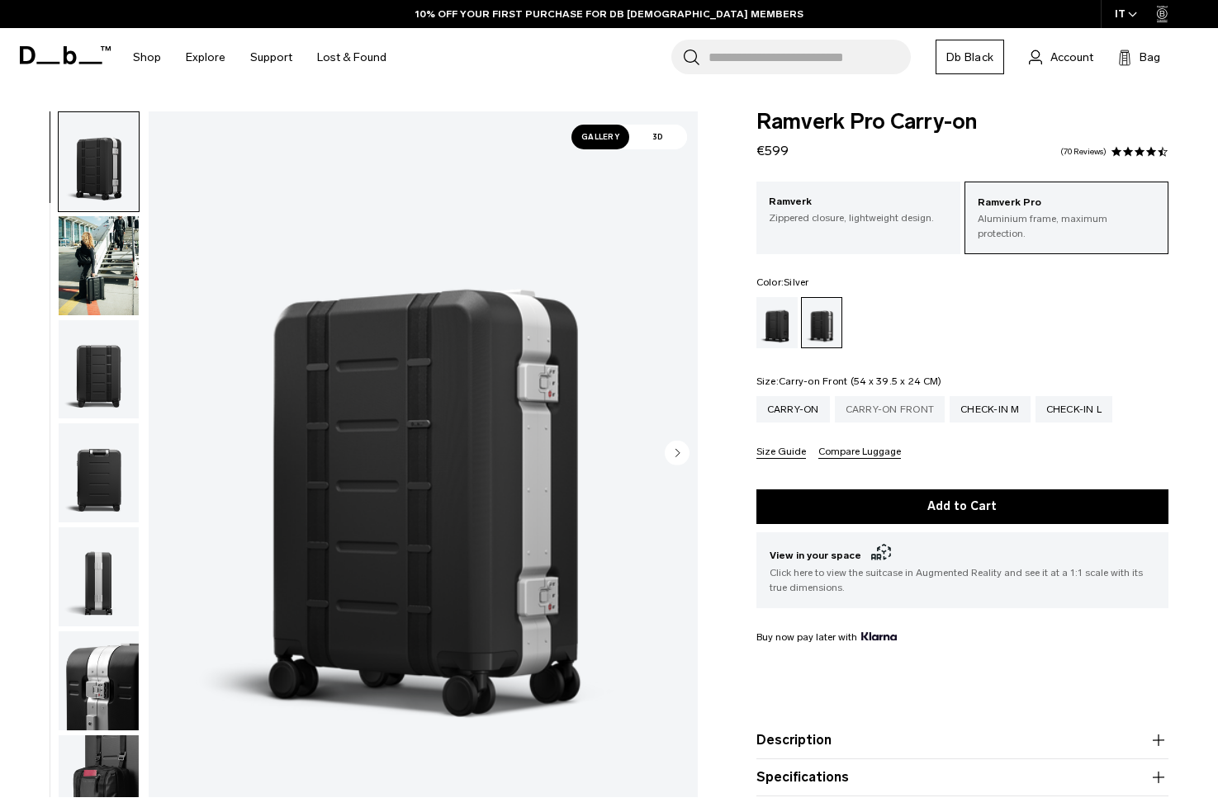
click at [846, 396] on div "Carry-on Front" at bounding box center [890, 409] width 111 height 26
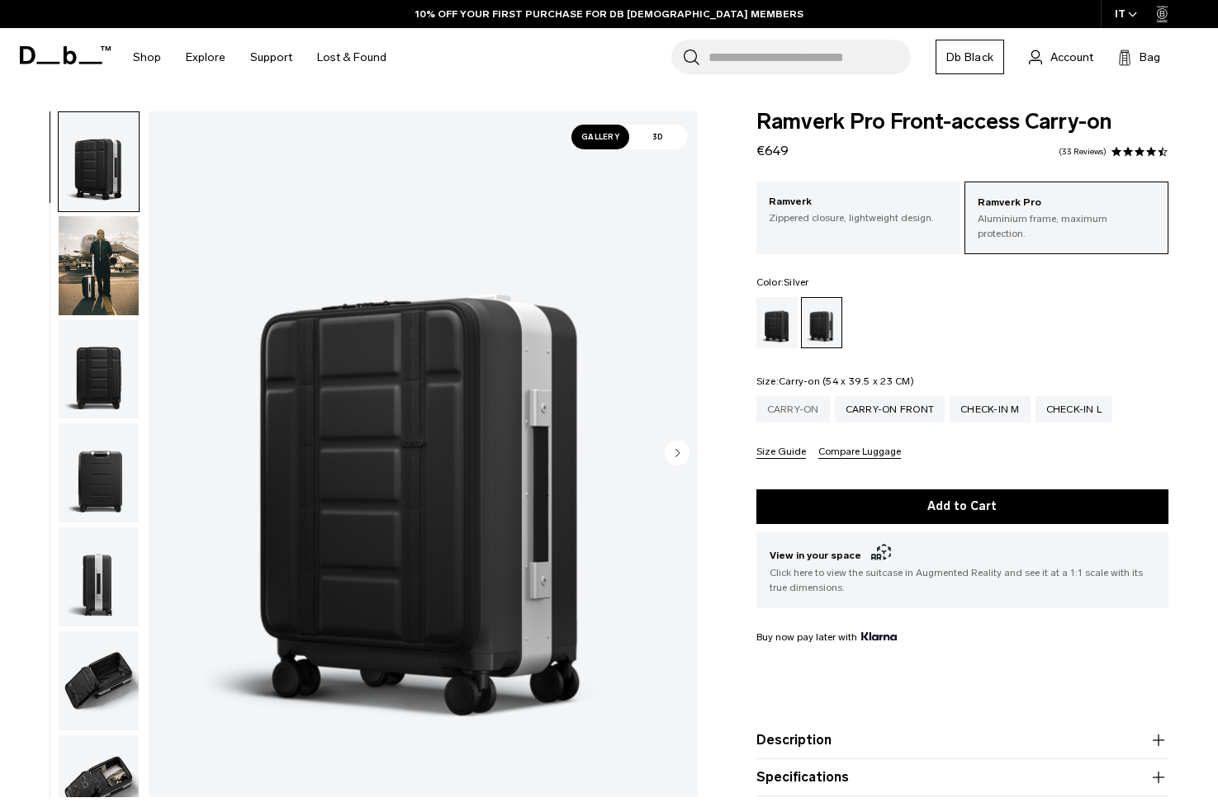
click at [784, 396] on div "Carry-on" at bounding box center [792, 409] width 73 height 26
